Goal: Task Accomplishment & Management: Manage account settings

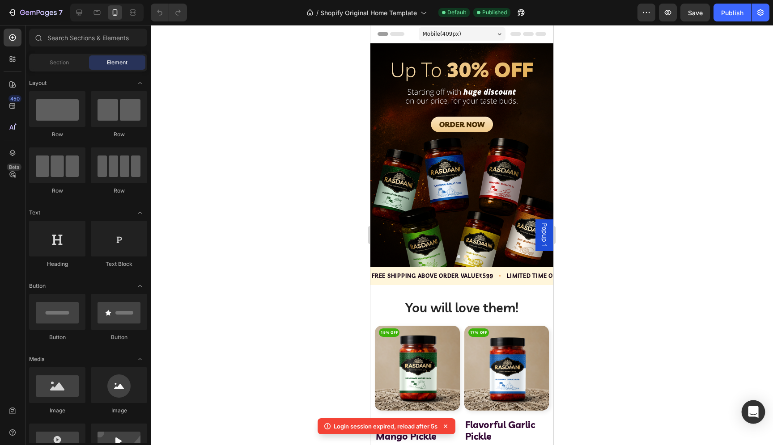
click at [749, 408] on icon "Open Intercom Messenger" at bounding box center [753, 412] width 10 height 12
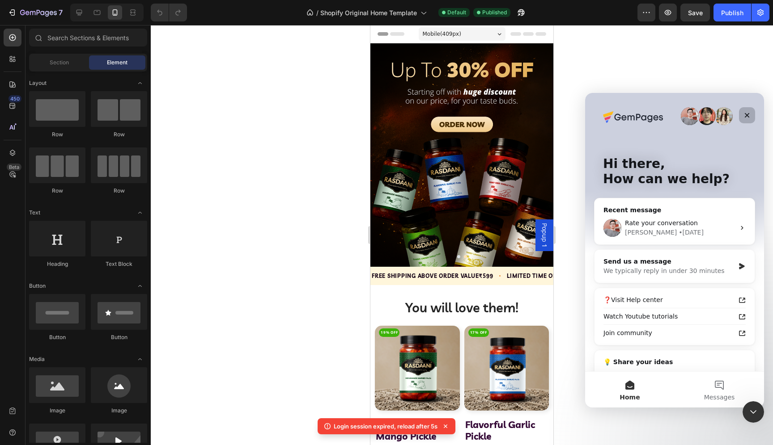
click at [749, 114] on icon "Close" at bounding box center [746, 115] width 7 height 7
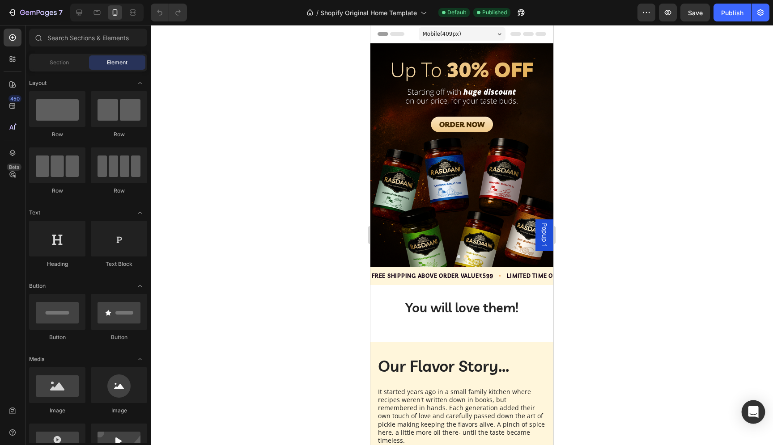
click at [753, 407] on icon "Open Intercom Messenger" at bounding box center [753, 412] width 10 height 12
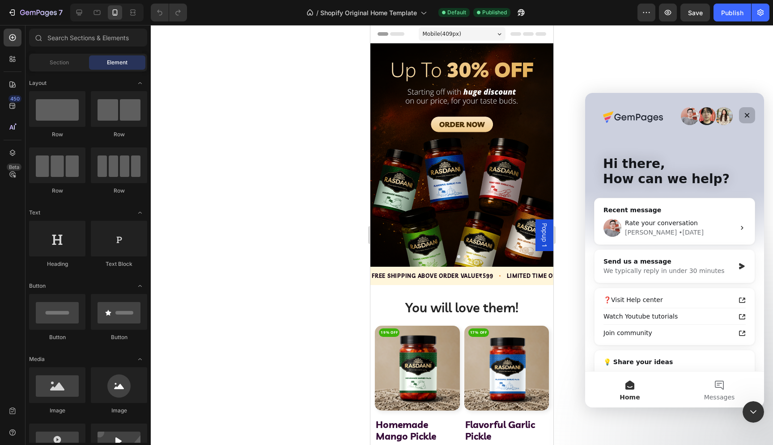
click at [744, 117] on icon "Close" at bounding box center [746, 115] width 7 height 7
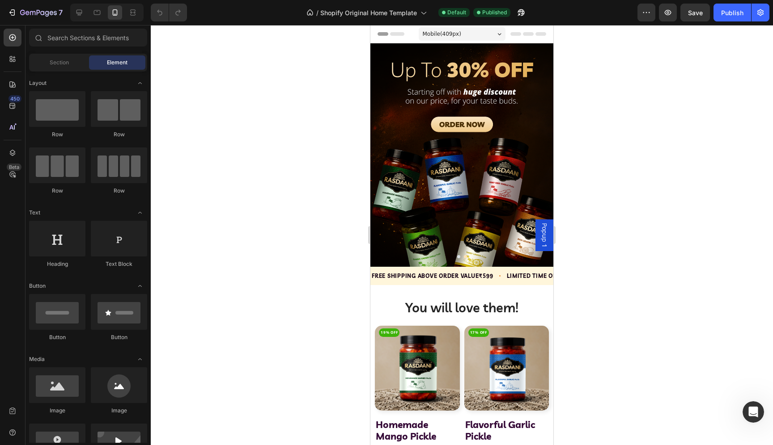
click at [538, 231] on div "Popup 1" at bounding box center [544, 236] width 18 height 32
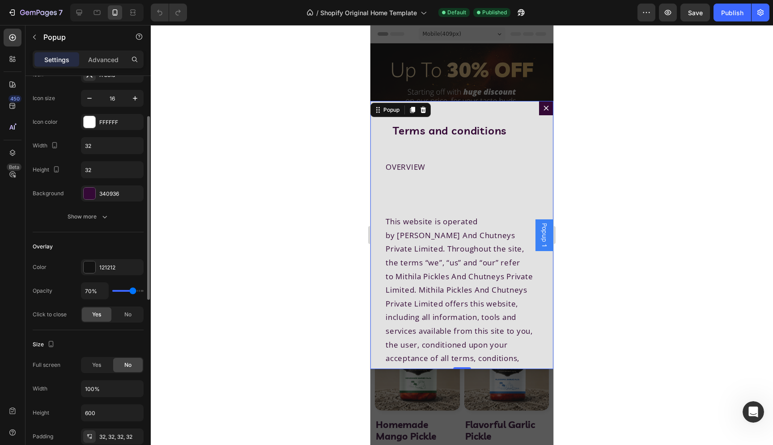
scroll to position [452, 0]
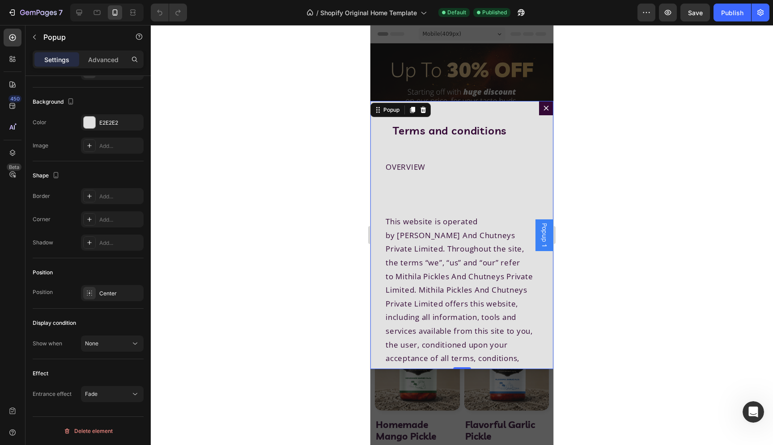
click at [549, 107] on icon "Dialog content" at bounding box center [545, 108] width 7 height 7
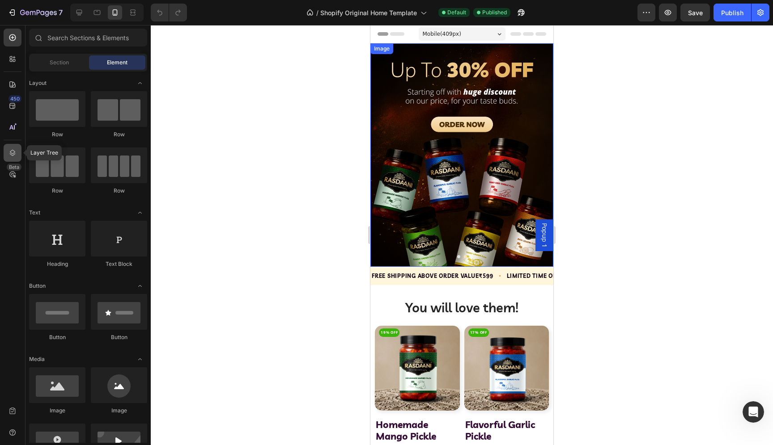
click at [12, 145] on div at bounding box center [13, 153] width 18 height 18
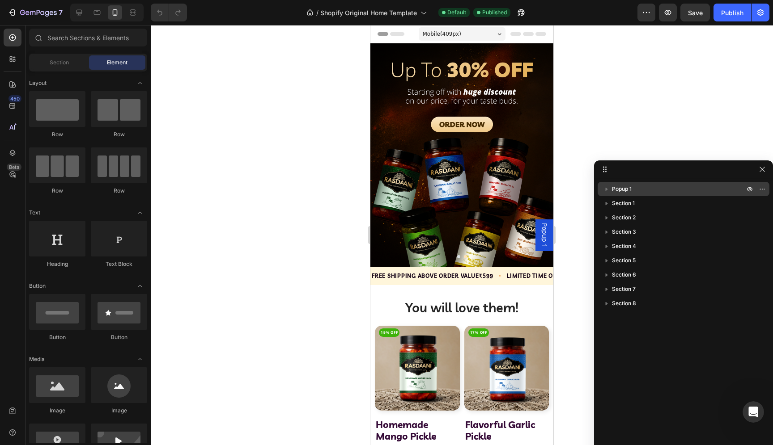
click at [630, 189] on span "Popup 1" at bounding box center [622, 189] width 20 height 9
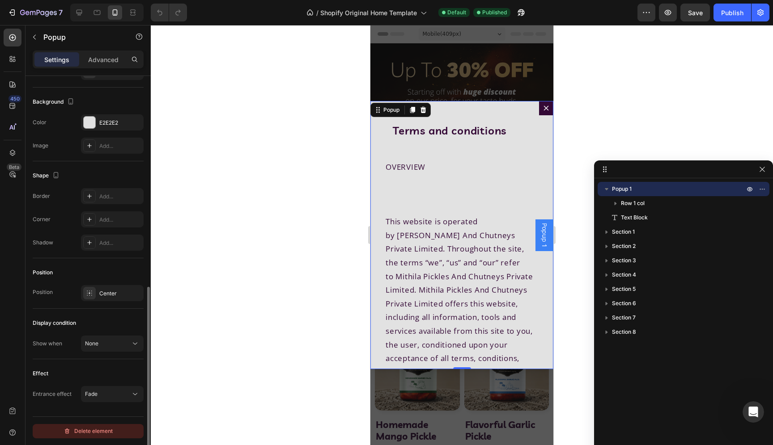
click at [98, 431] on div "Delete element" at bounding box center [87, 431] width 49 height 11
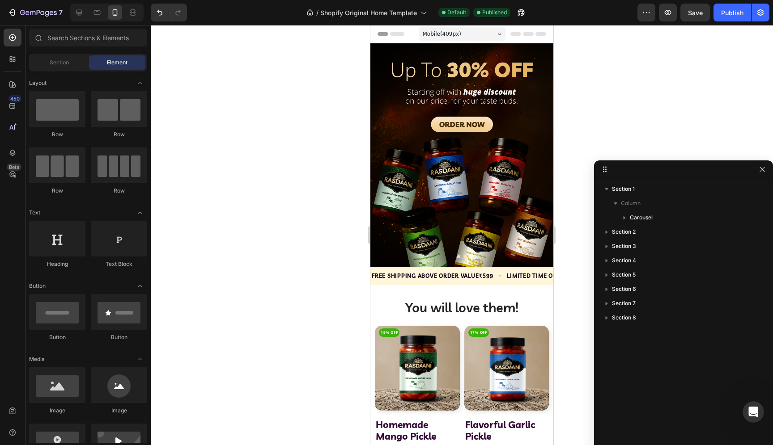
click at [626, 93] on div at bounding box center [462, 235] width 622 height 420
click at [763, 169] on icon "button" at bounding box center [761, 169] width 7 height 7
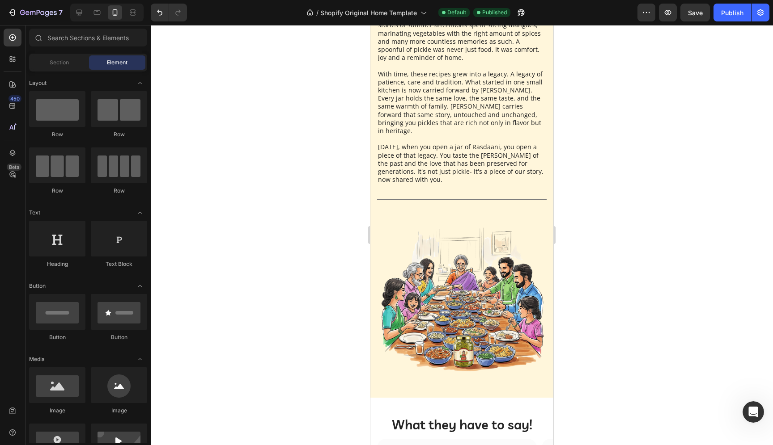
scroll to position [1091, 0]
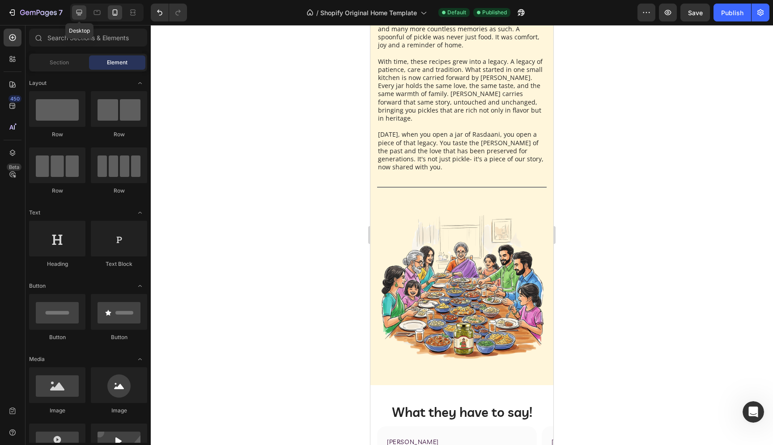
click at [79, 11] on icon at bounding box center [79, 12] width 9 height 9
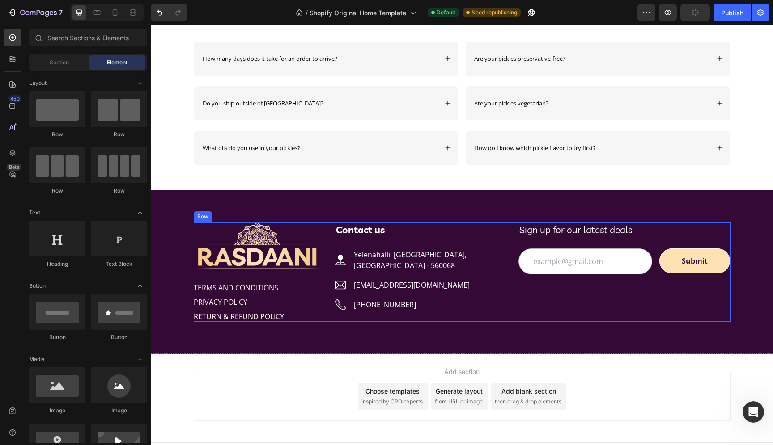
scroll to position [1439, 0]
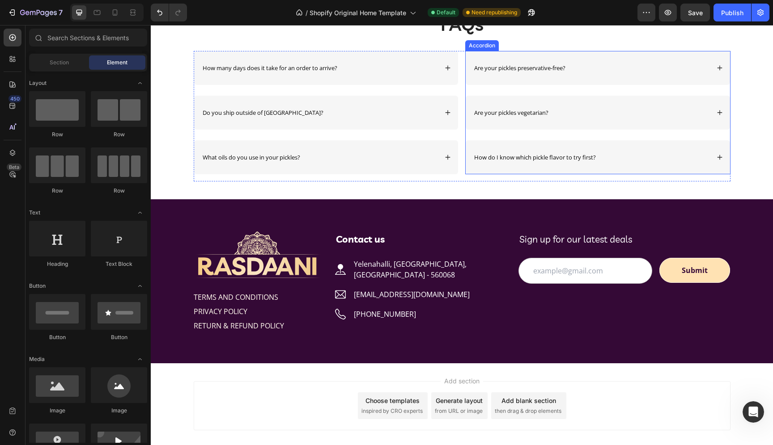
click at [588, 115] on div "Are your pickles vegetarian?" at bounding box center [591, 112] width 237 height 13
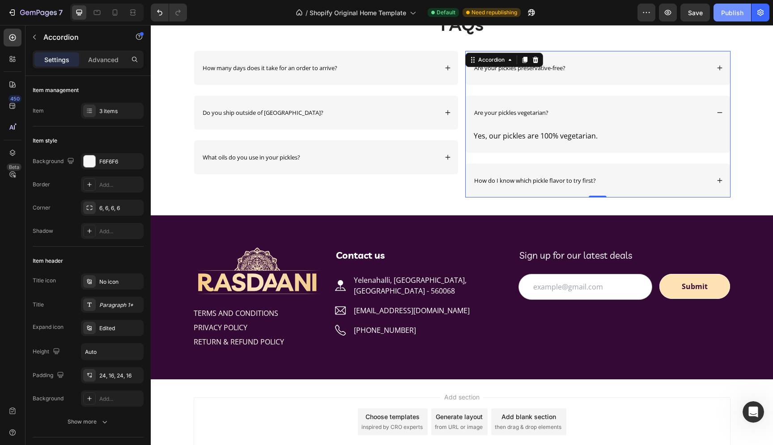
click at [717, 14] on button "Publish" at bounding box center [732, 13] width 38 height 18
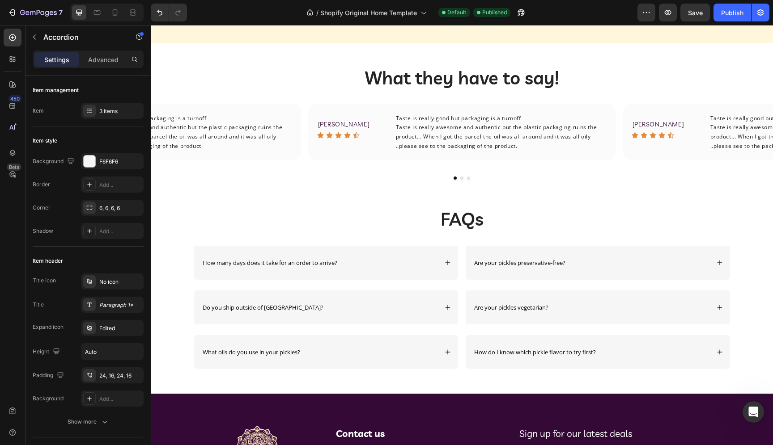
scroll to position [1465, 0]
